Goal: Information Seeking & Learning: Understand process/instructions

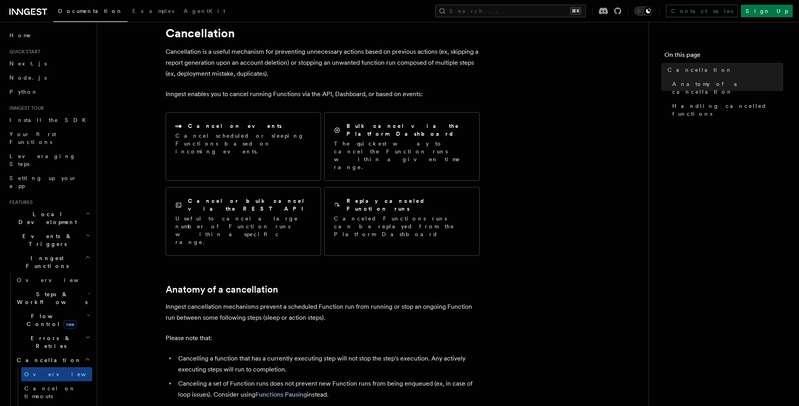
scroll to position [61, 0]
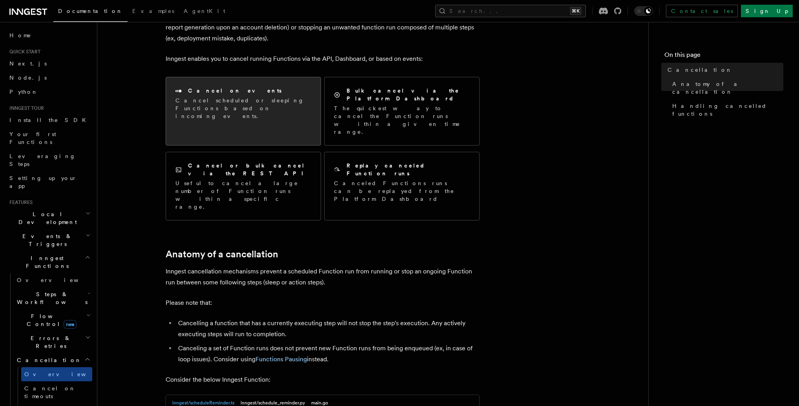
click at [208, 94] on h2 "Cancel on events" at bounding box center [235, 91] width 94 height 8
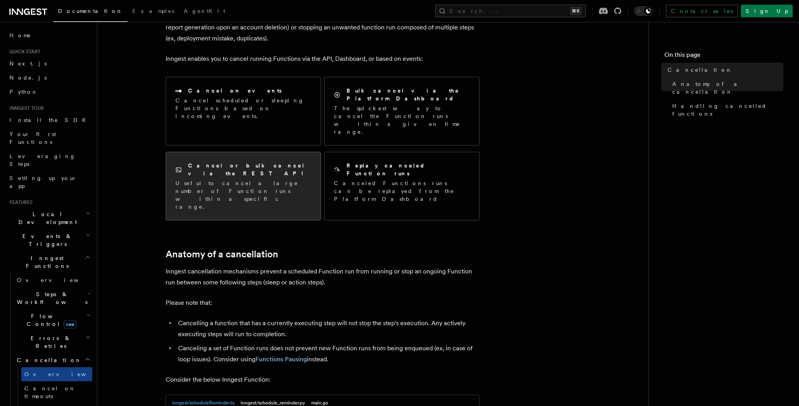
click at [276, 179] on p "Useful to cancel a large number of Function runs within a specific range." at bounding box center [243, 194] width 136 height 31
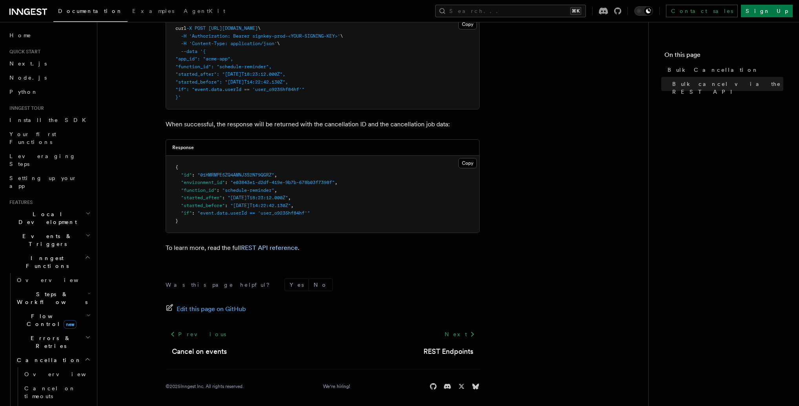
scroll to position [278, 0]
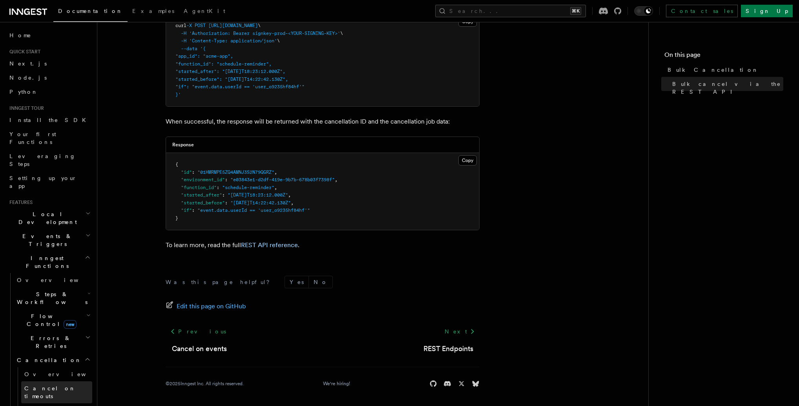
click at [40, 385] on span "Cancel on timeouts" at bounding box center [49, 392] width 51 height 14
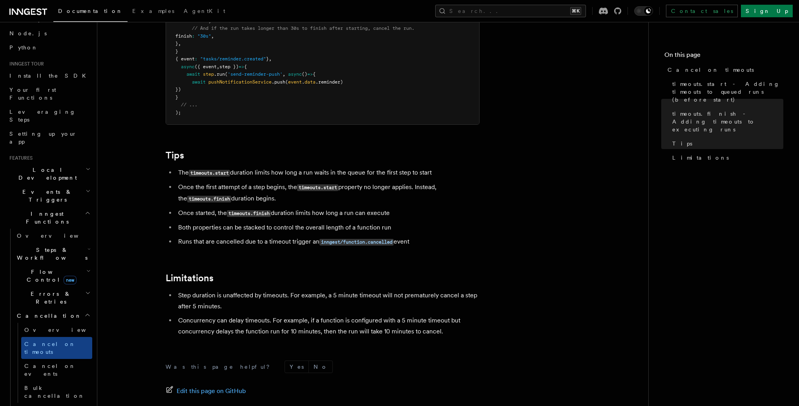
scroll to position [49, 0]
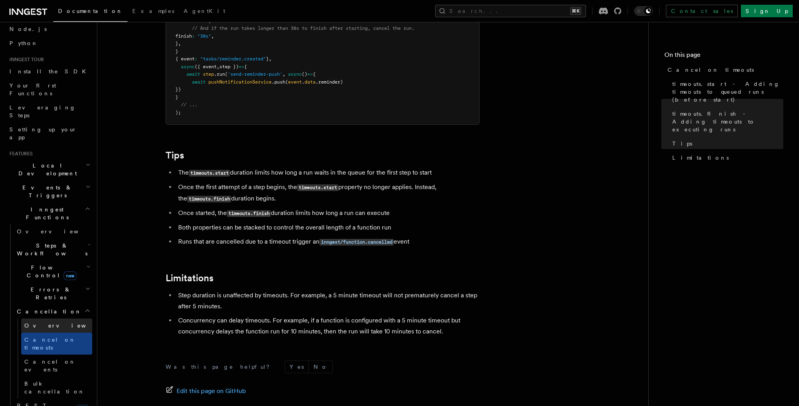
click at [45, 323] on span "Overview" at bounding box center [64, 326] width 81 height 6
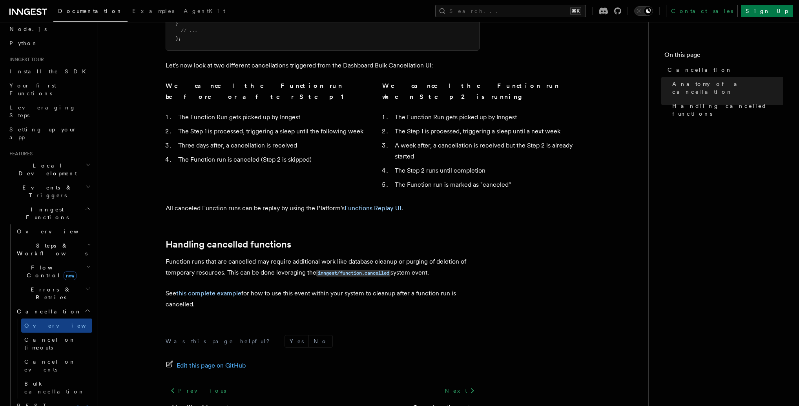
scroll to position [561, 0]
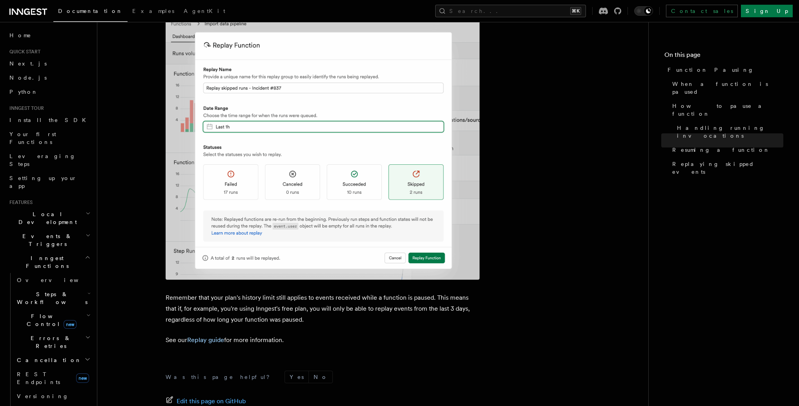
scroll to position [1356, 0]
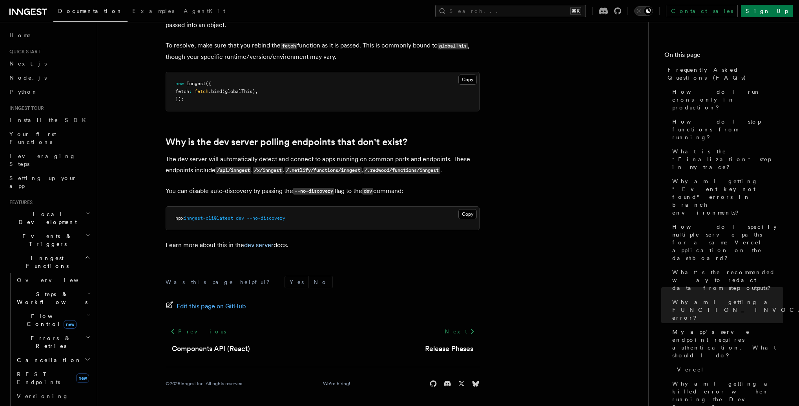
scroll to position [1420, 0]
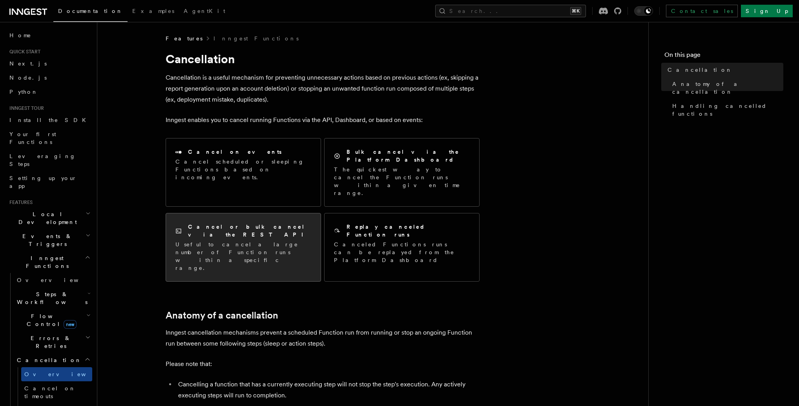
click at [231, 223] on h2 "Cancel or bulk cancel via the REST API" at bounding box center [249, 231] width 123 height 16
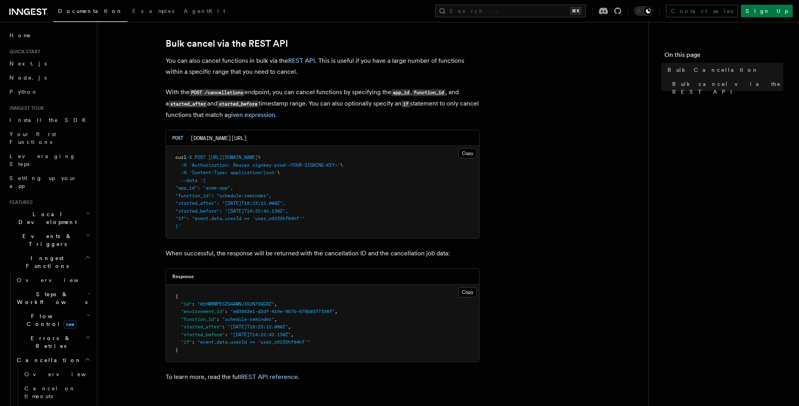
scroll to position [146, 0]
click at [308, 62] on link "REST API" at bounding box center [301, 60] width 27 height 7
